Goal: Find specific page/section

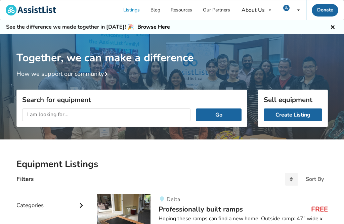
click at [139, 12] on link "Listings" at bounding box center [131, 10] width 27 height 20
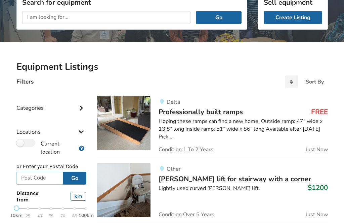
scroll to position [73, 0]
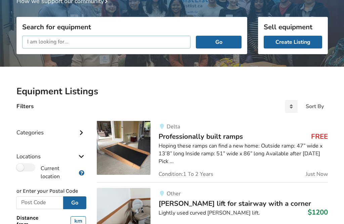
click at [151, 42] on input "text" at bounding box center [106, 42] width 169 height 13
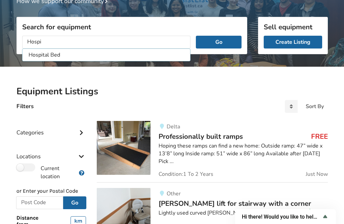
click at [224, 42] on button "Go" at bounding box center [218, 42] width 45 height 13
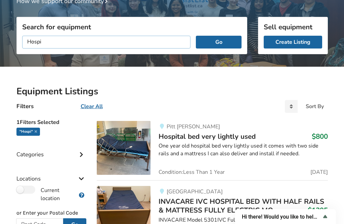
click at [162, 43] on input "Hospi" at bounding box center [106, 42] width 169 height 13
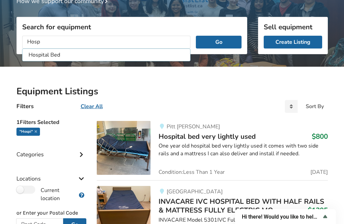
click at [64, 59] on li "Hospital Bed" at bounding box center [107, 54] width 166 height 11
type input "Hospital Bed"
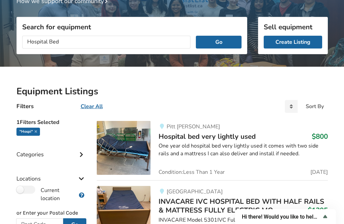
click at [228, 41] on button "Go" at bounding box center [218, 42] width 45 height 13
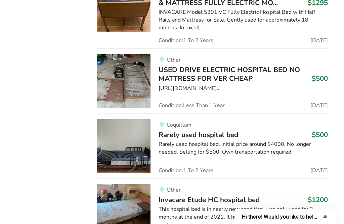
scroll to position [1487, 7]
